Goal: Task Accomplishment & Management: Use online tool/utility

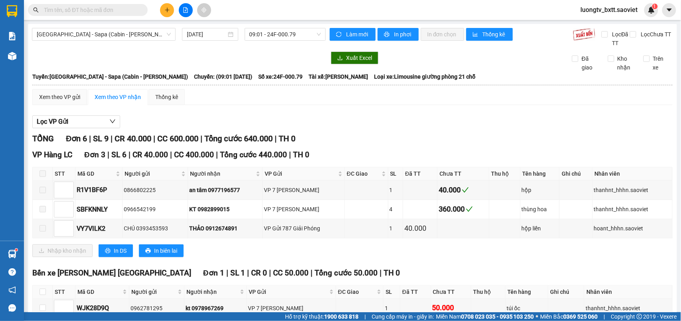
click at [140, 8] on span at bounding box center [142, 10] width 5 height 9
click at [114, 8] on input "text" at bounding box center [91, 10] width 94 height 9
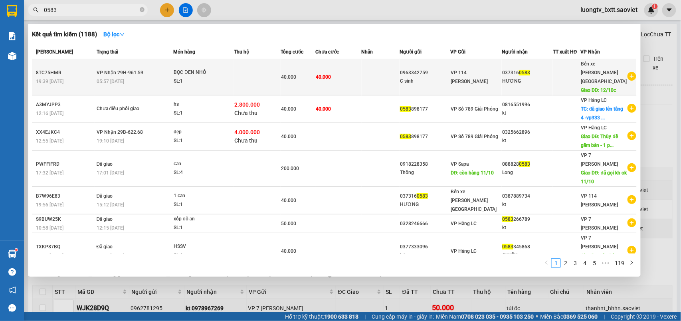
type input "0583"
click at [241, 69] on td at bounding box center [257, 77] width 47 height 36
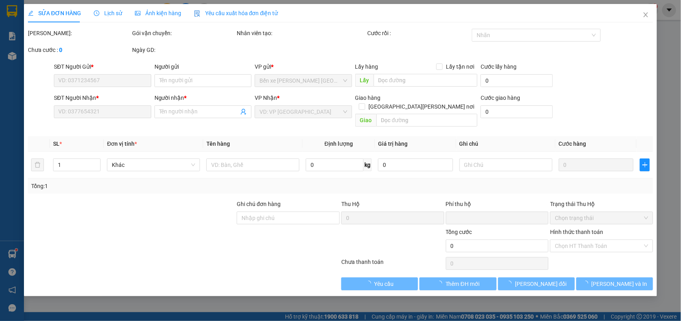
type input "0963342759"
type input "C sinh"
type input "0373160583"
type input "HƯƠNG"
type input "12/10c"
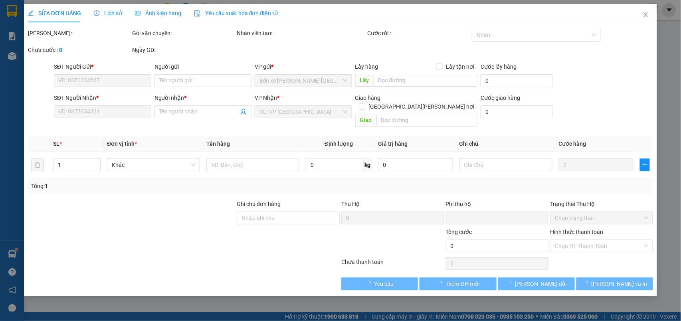
type input "0"
type input "40.000"
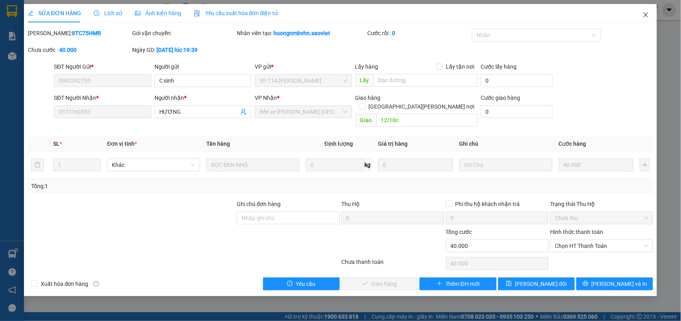
click at [646, 12] on icon "close" at bounding box center [646, 15] width 6 height 6
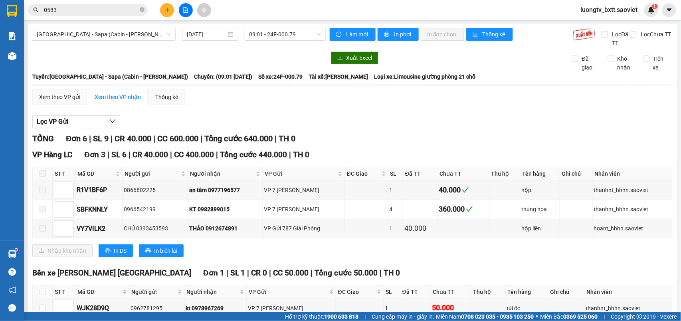
click at [145, 9] on span "0583" at bounding box center [88, 10] width 120 height 12
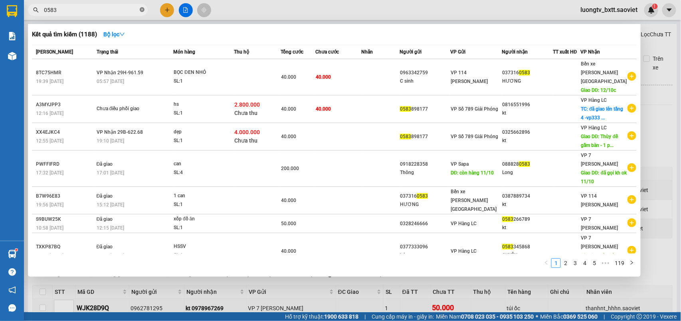
click at [142, 9] on icon "close-circle" at bounding box center [142, 9] width 5 height 5
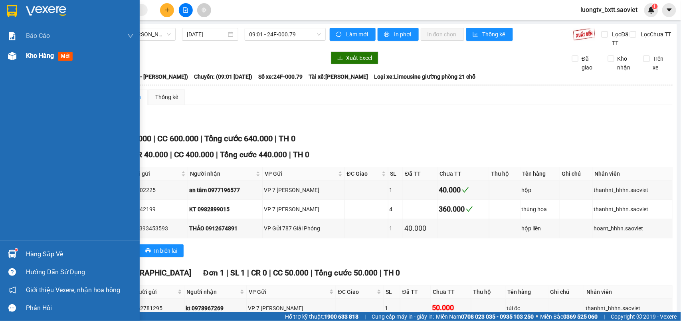
click at [50, 54] on span "Kho hàng" at bounding box center [40, 56] width 28 height 8
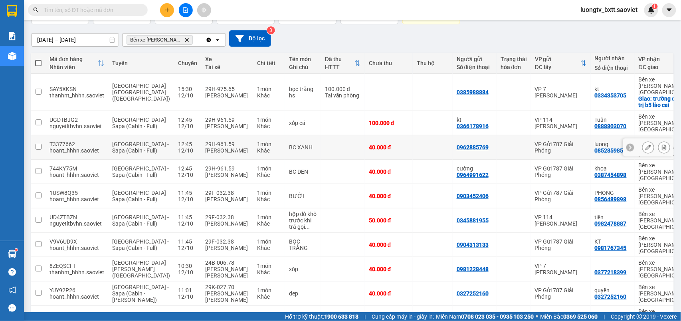
scroll to position [122, 0]
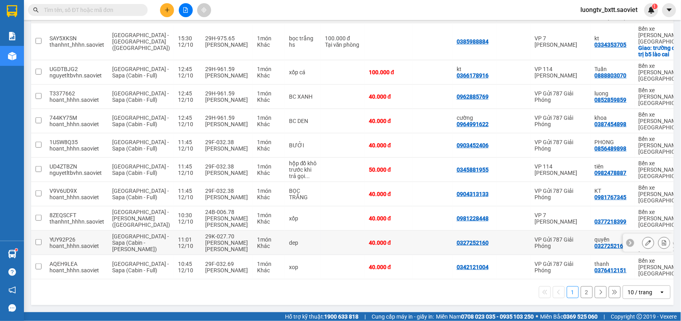
click at [413, 236] on td at bounding box center [433, 243] width 40 height 24
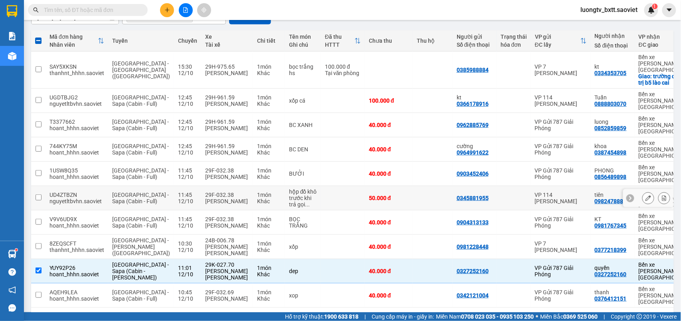
scroll to position [16, 0]
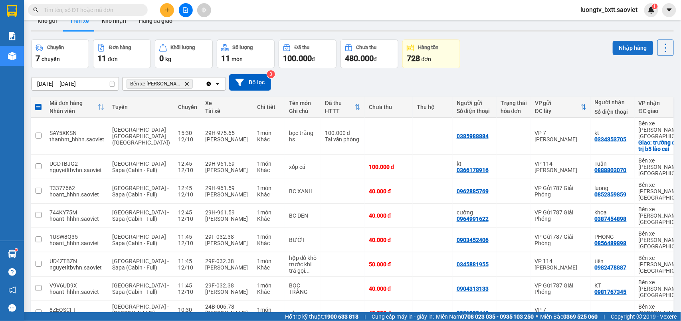
click at [634, 52] on button "Nhập hàng" at bounding box center [633, 48] width 41 height 14
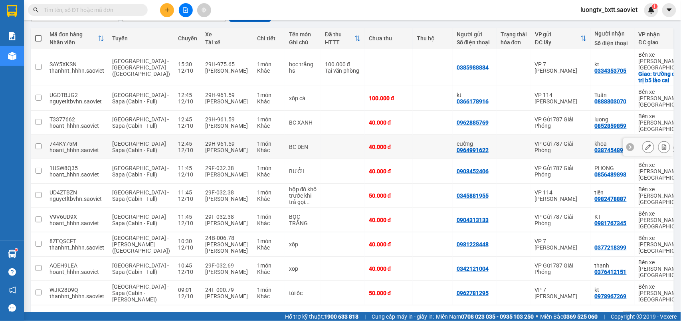
scroll to position [122, 0]
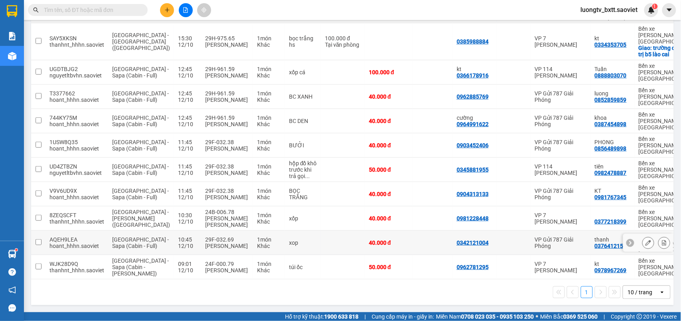
click at [413, 233] on td at bounding box center [433, 243] width 40 height 24
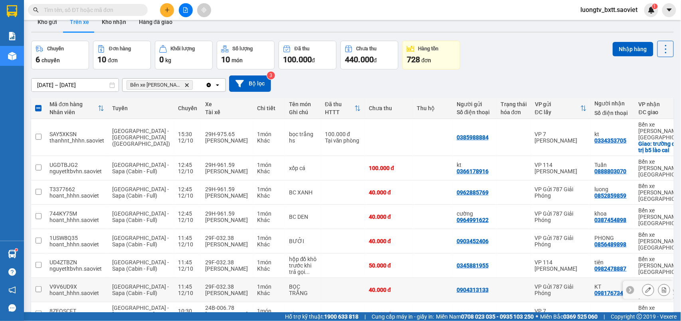
scroll to position [0, 0]
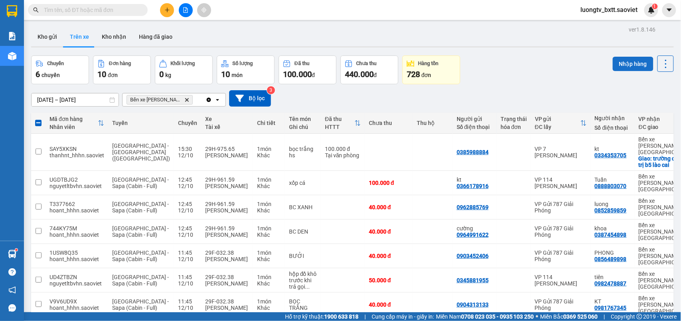
click at [616, 62] on button "Nhập hàng" at bounding box center [633, 64] width 41 height 14
checkbox input "false"
click at [116, 32] on button "Kho nhận" at bounding box center [113, 36] width 37 height 19
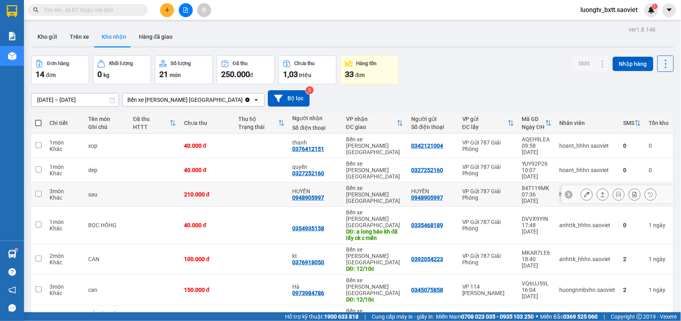
click at [257, 182] on td at bounding box center [261, 194] width 54 height 24
checkbox input "true"
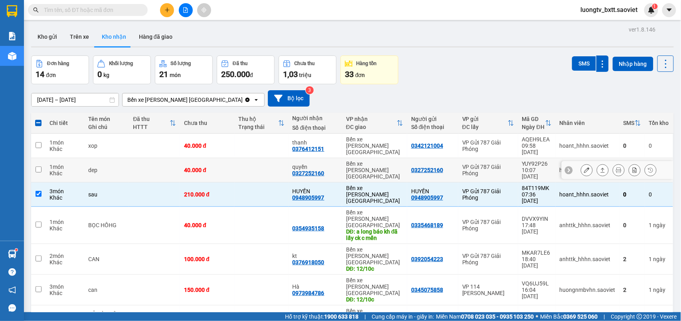
click at [258, 159] on td at bounding box center [261, 170] width 54 height 24
checkbox input "true"
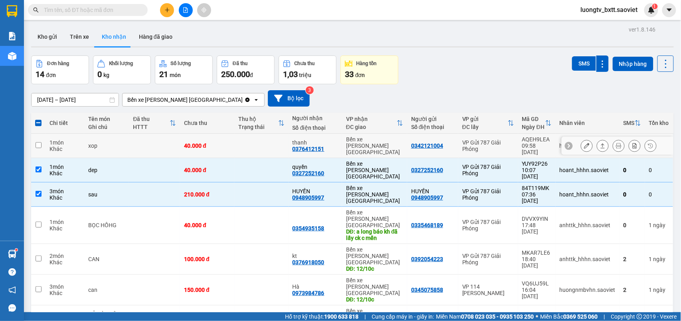
click at [261, 144] on td at bounding box center [261, 146] width 54 height 24
checkbox input "true"
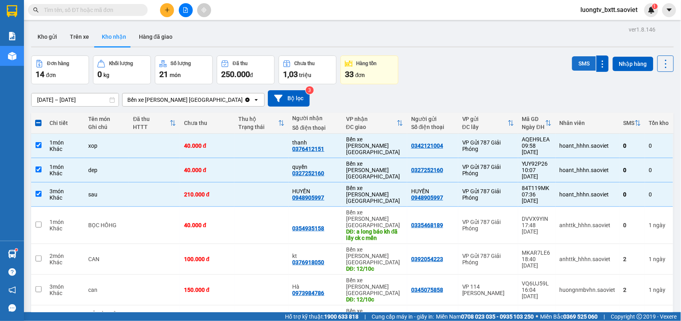
click at [577, 62] on button "SMS" at bounding box center [584, 63] width 24 height 14
